Goal: Entertainment & Leisure: Consume media (video, audio)

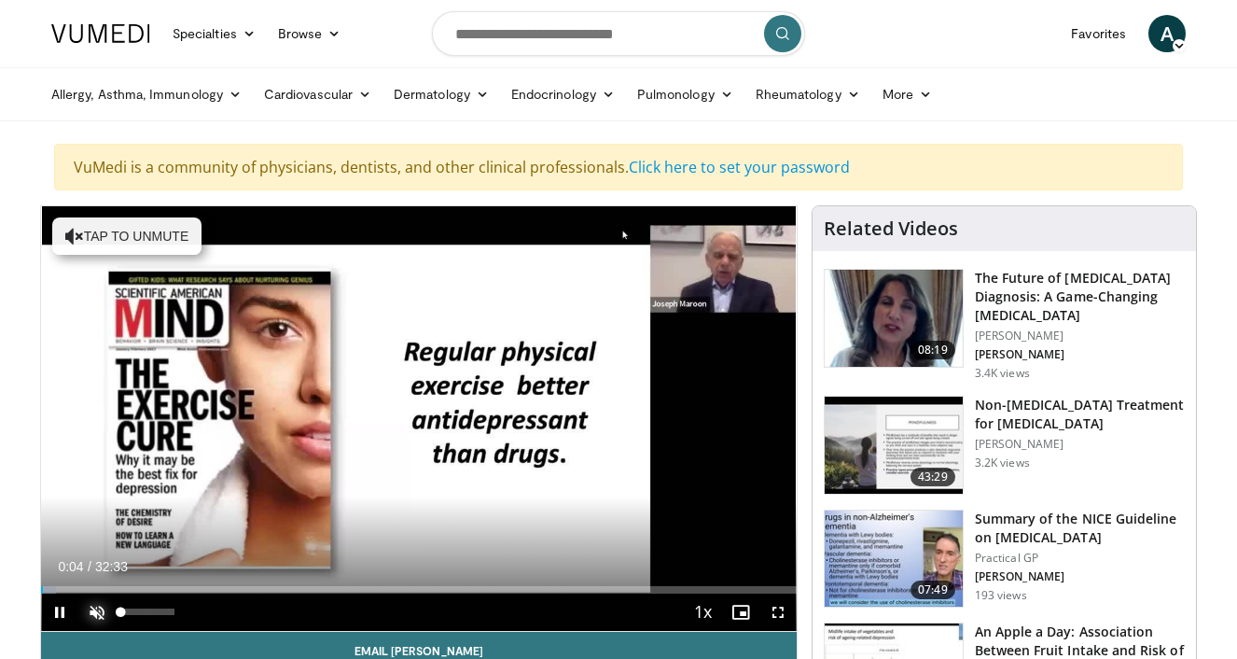
click at [93, 607] on span "Video Player" at bounding box center [96, 611] width 37 height 37
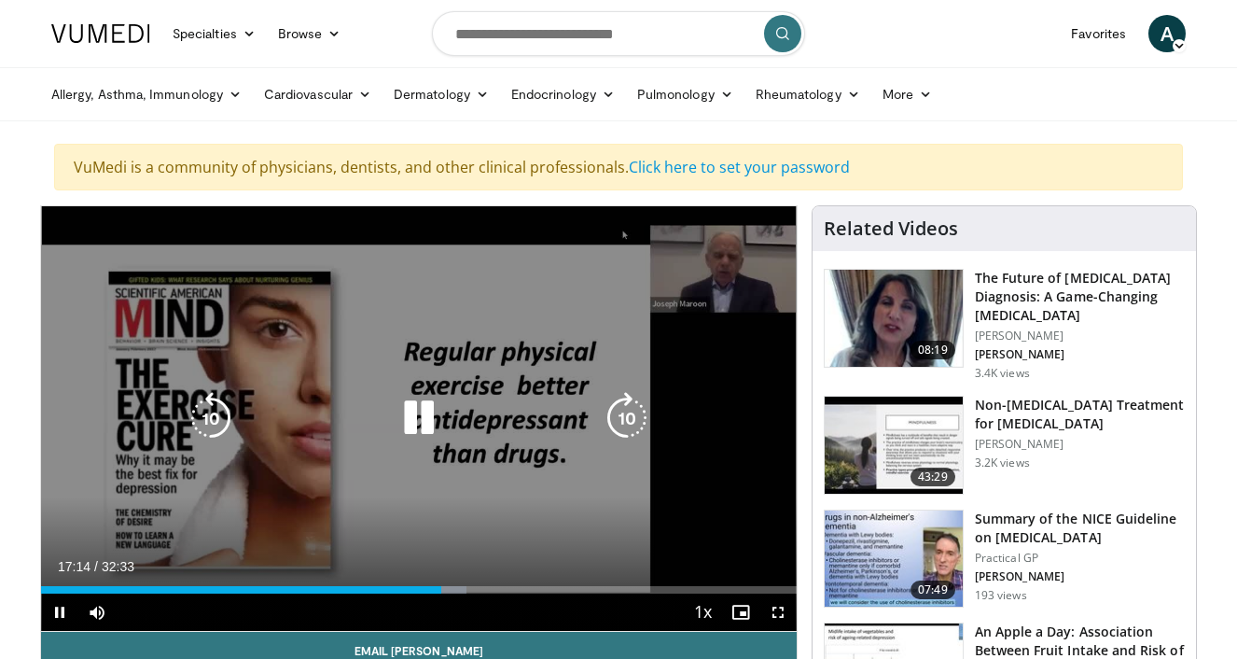
click at [413, 402] on icon "Video Player" at bounding box center [419, 418] width 52 height 52
